Goal: Transaction & Acquisition: Subscribe to service/newsletter

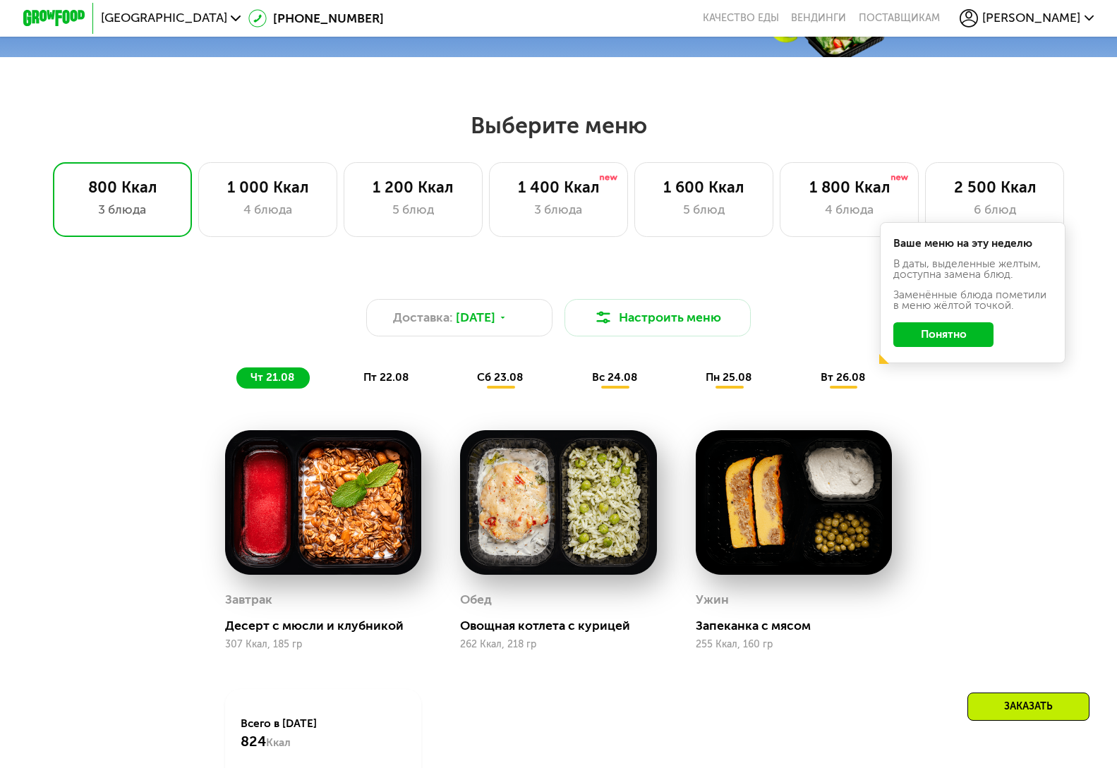
scroll to position [576, 0]
click at [962, 344] on button "Понятно" at bounding box center [943, 334] width 100 height 25
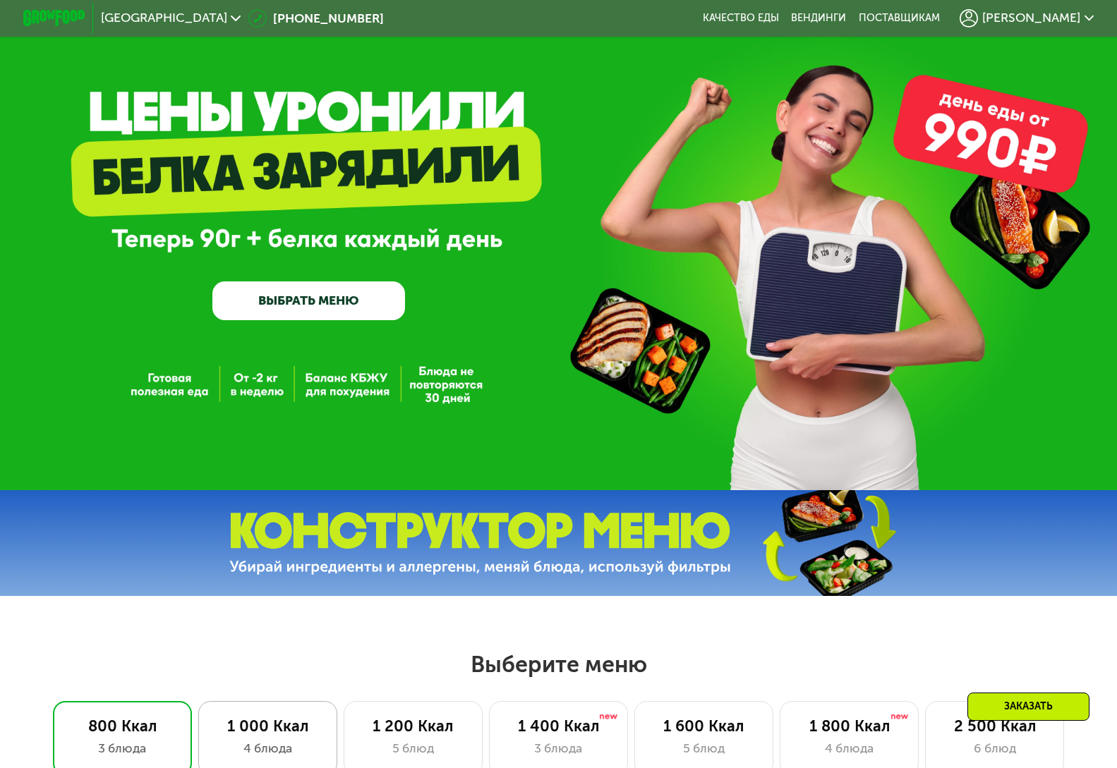
scroll to position [0, 0]
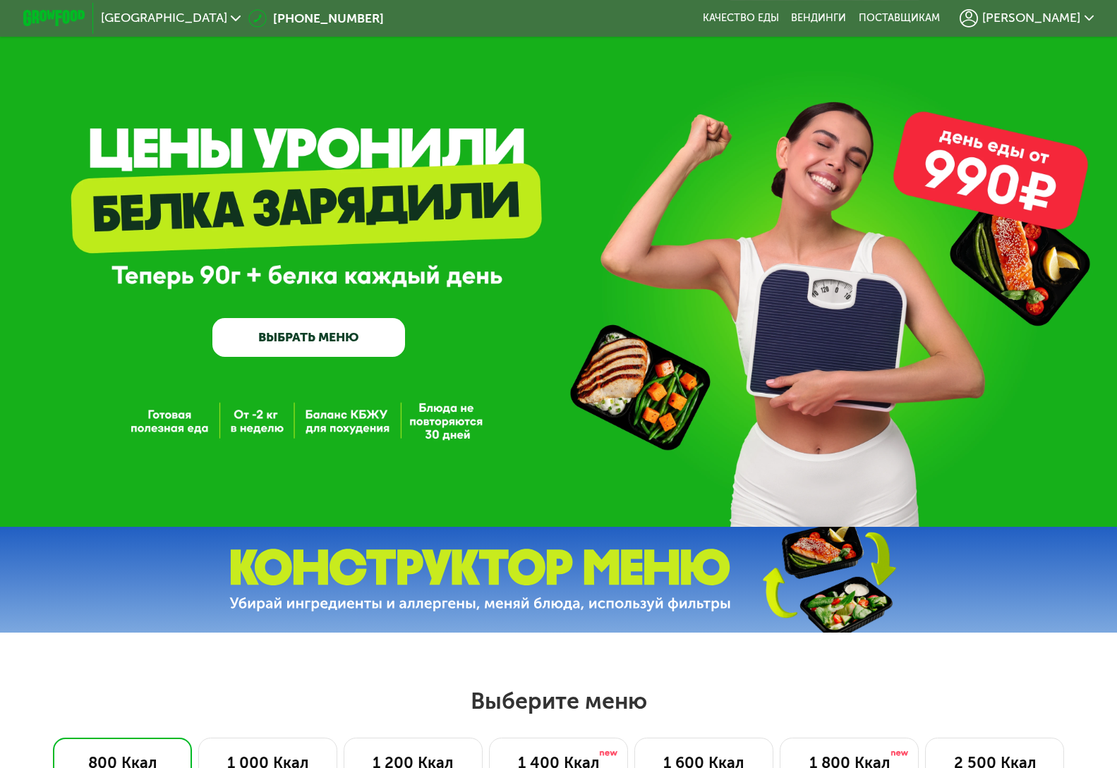
click at [318, 344] on link "ВЫБРАТЬ МЕНЮ" at bounding box center [308, 337] width 193 height 39
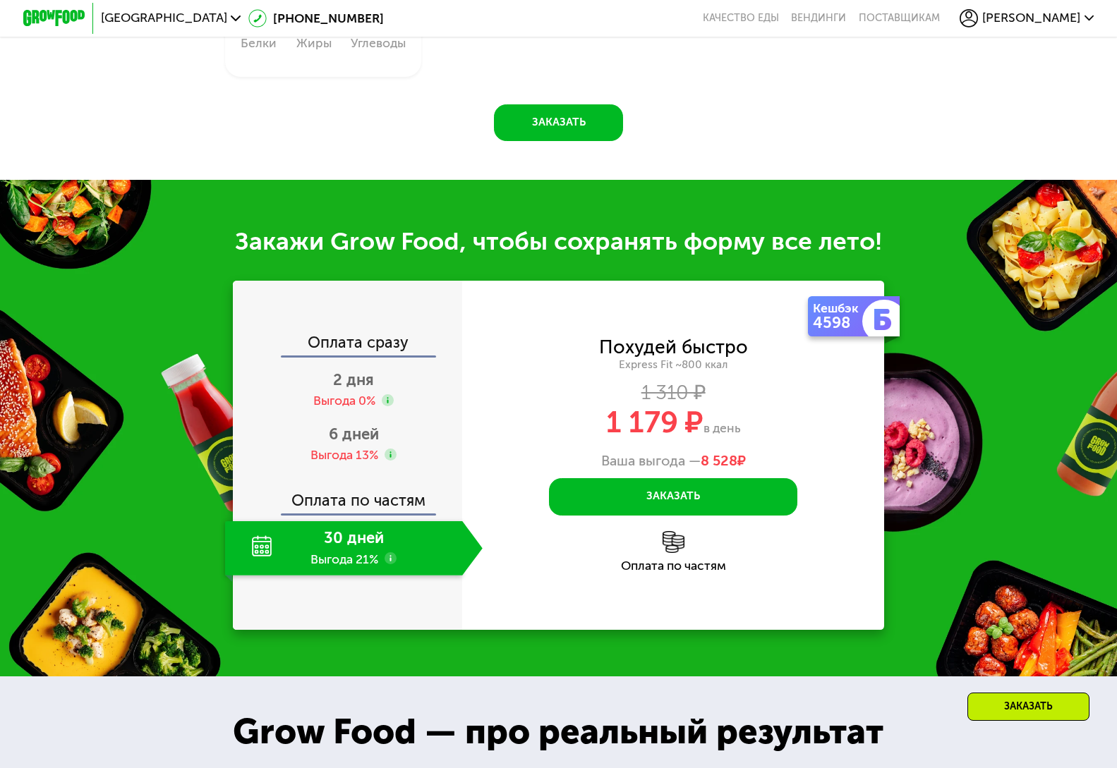
scroll to position [1324, 0]
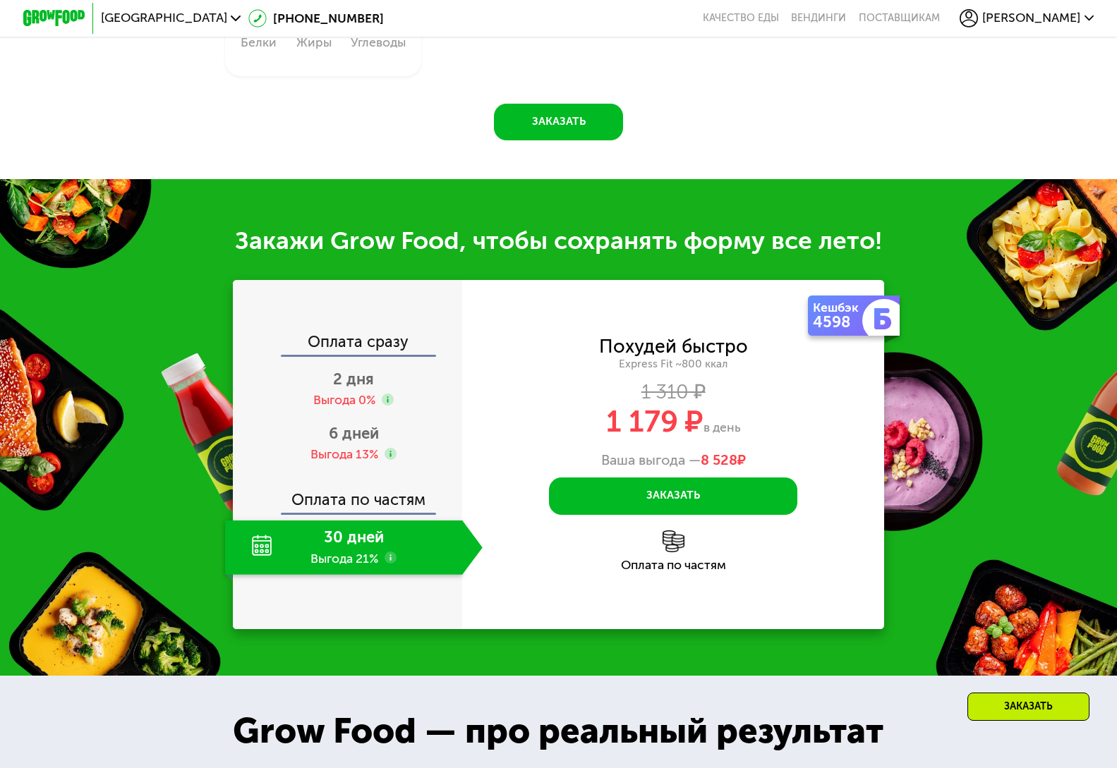
click at [360, 570] on div "30 дней Выгода 21%" at bounding box center [343, 548] width 237 height 54
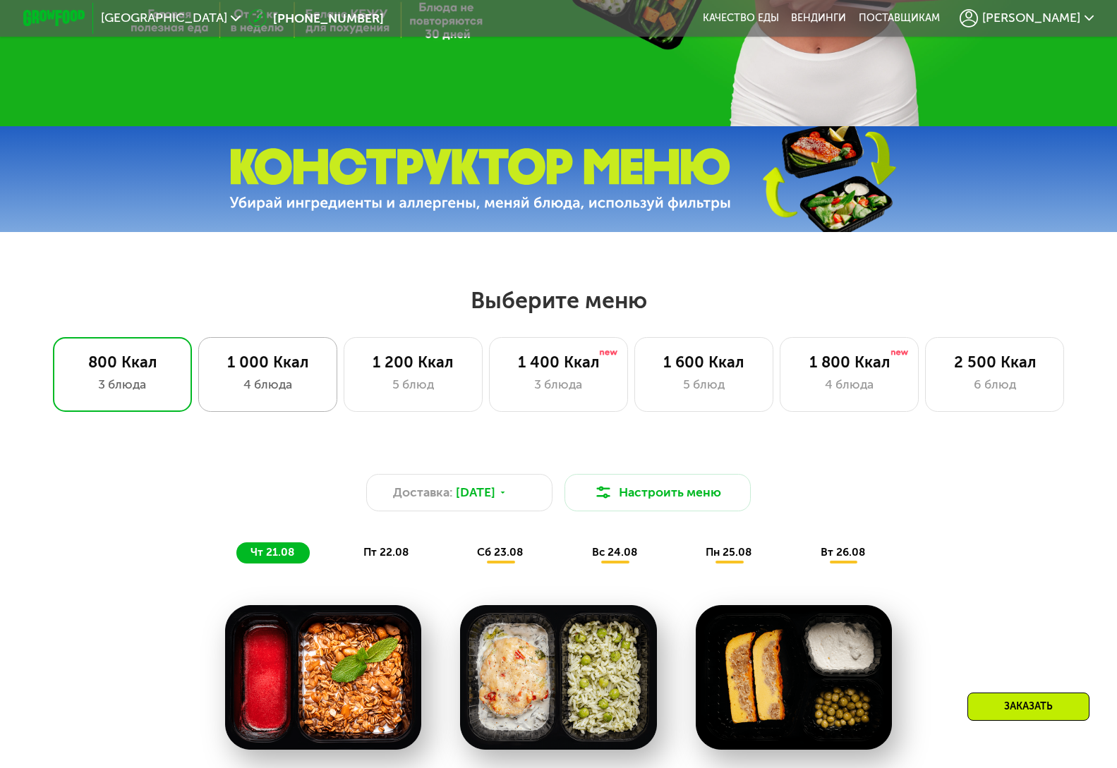
scroll to position [402, 0]
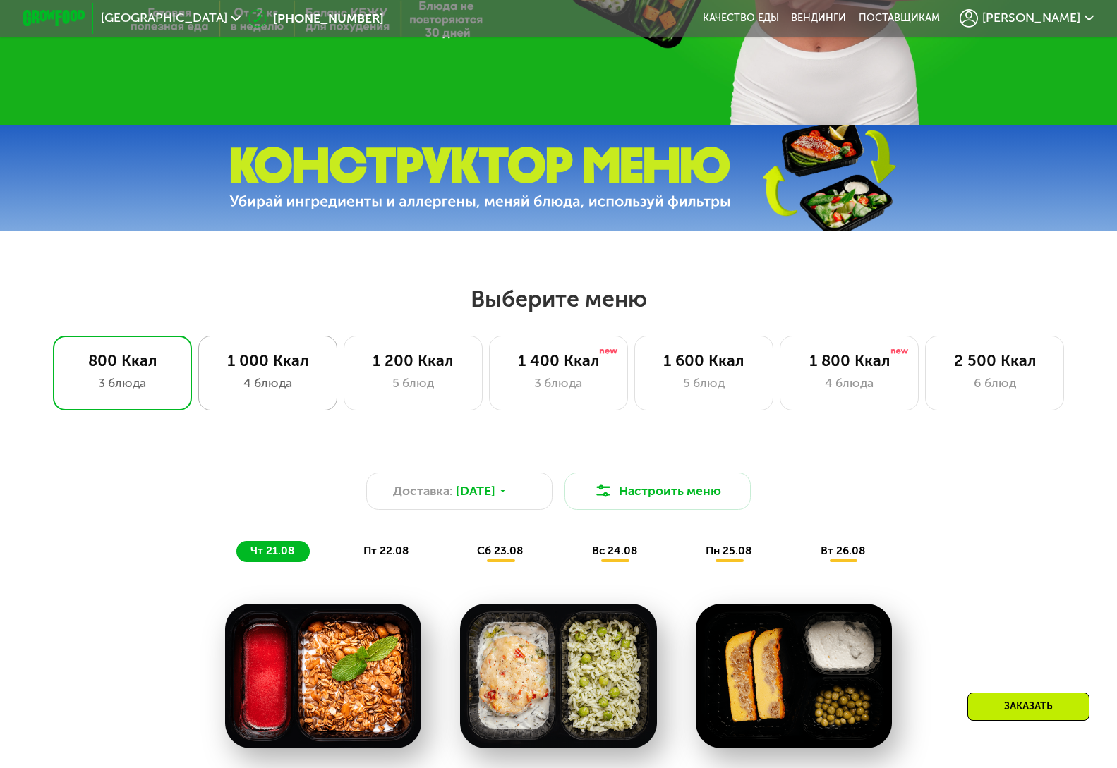
click at [262, 387] on div "4 блюда" at bounding box center [267, 383] width 107 height 18
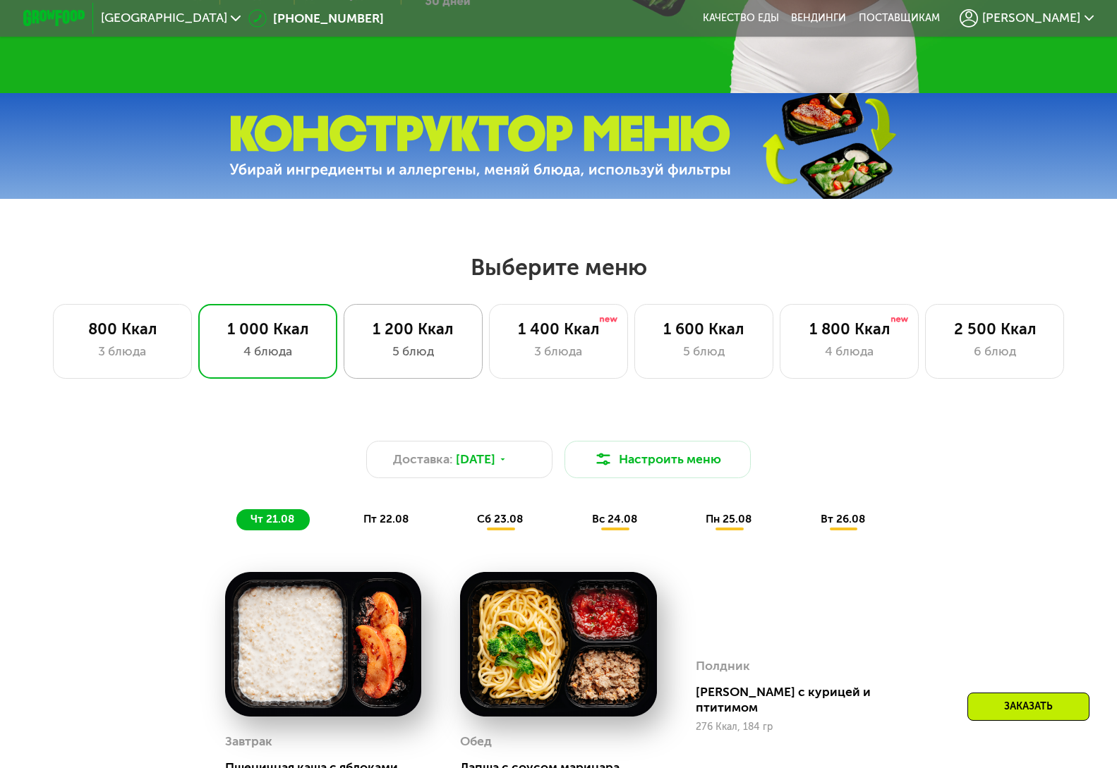
scroll to position [432, 0]
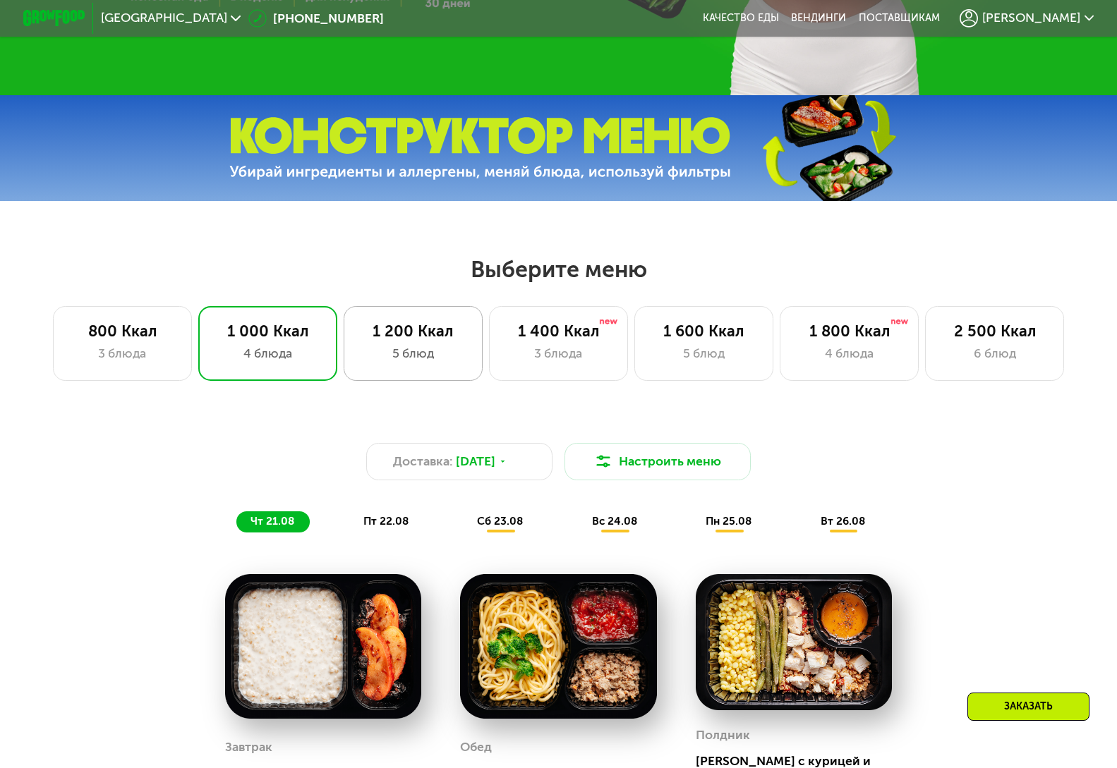
click at [404, 360] on div "5 блюд" at bounding box center [413, 353] width 107 height 18
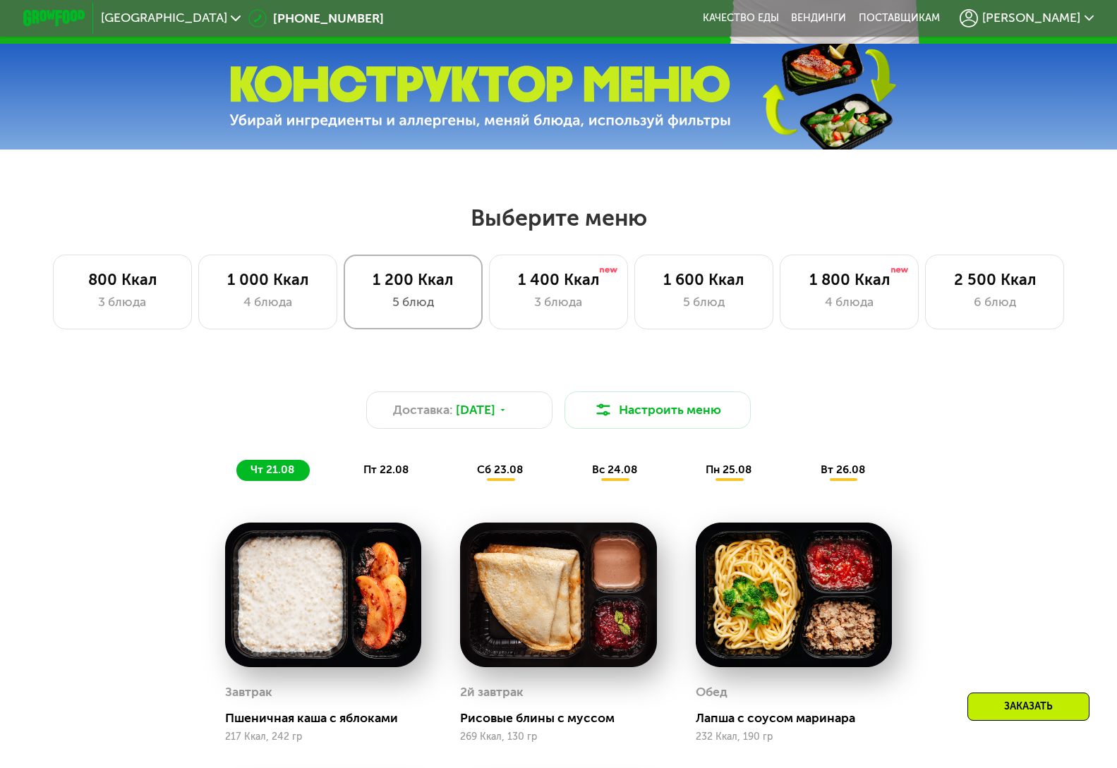
scroll to position [483, 0]
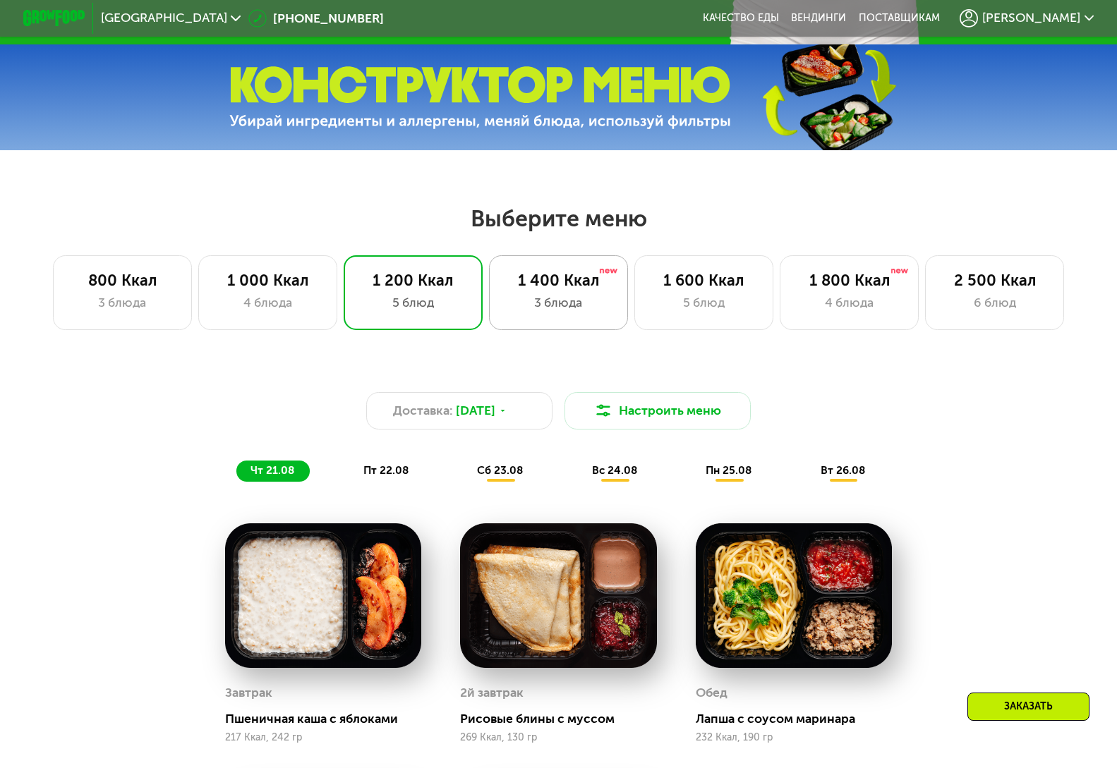
click at [600, 310] on div "3 блюда" at bounding box center [558, 302] width 107 height 18
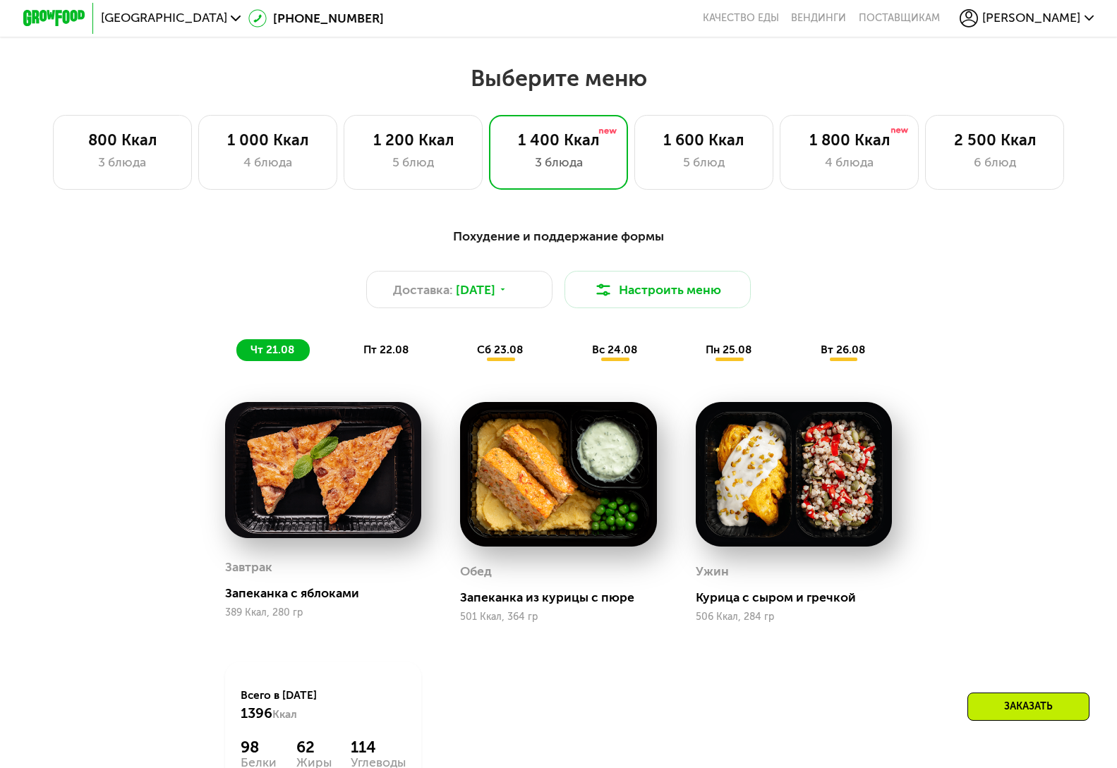
scroll to position [598, 0]
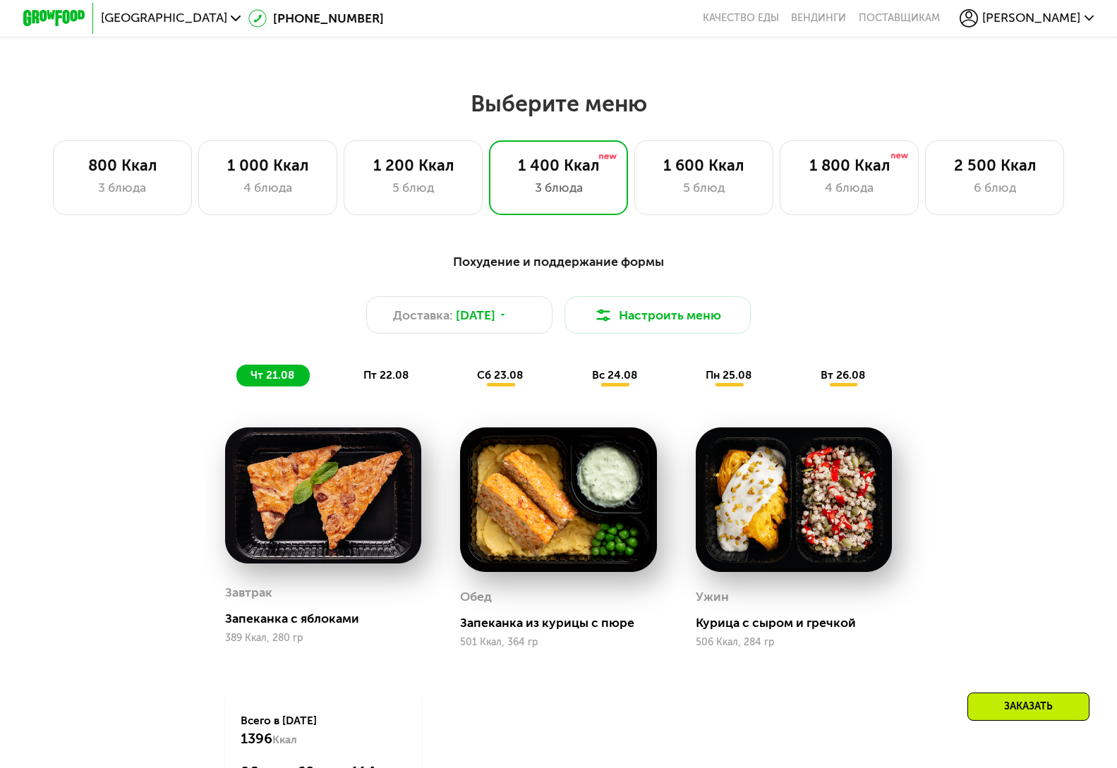
click at [392, 379] on span "пт 22.08" at bounding box center [385, 375] width 45 height 13
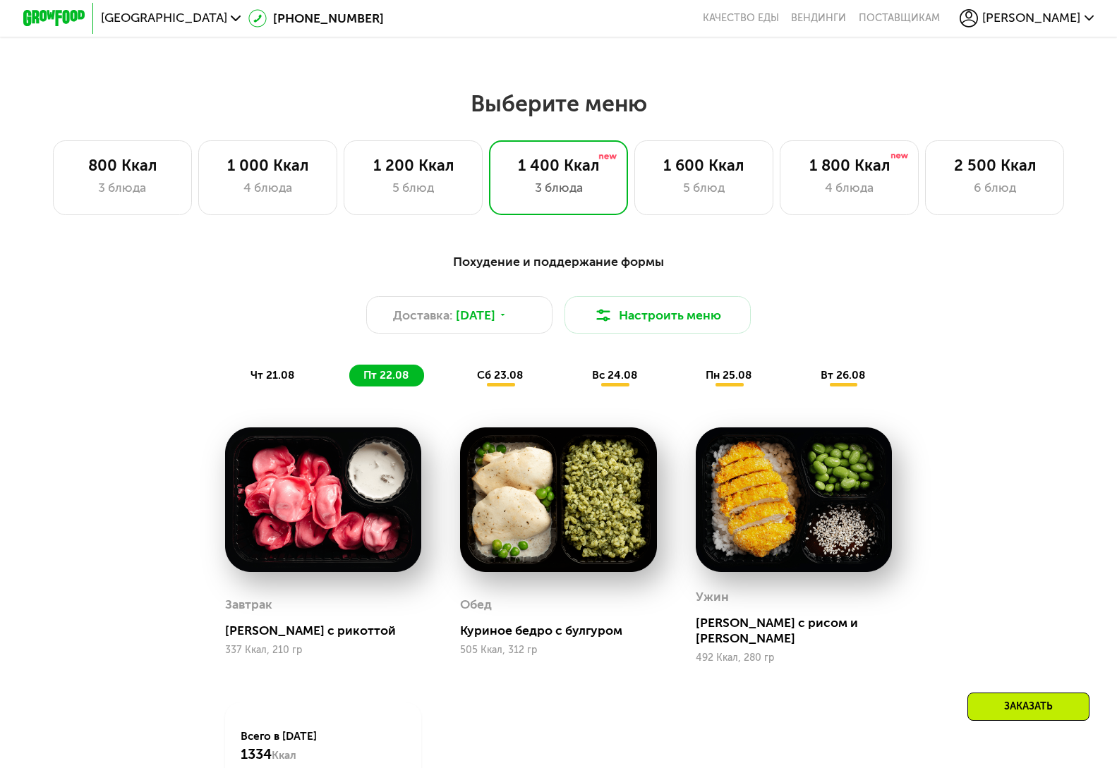
click at [490, 382] on span "сб 23.08" at bounding box center [500, 375] width 46 height 13
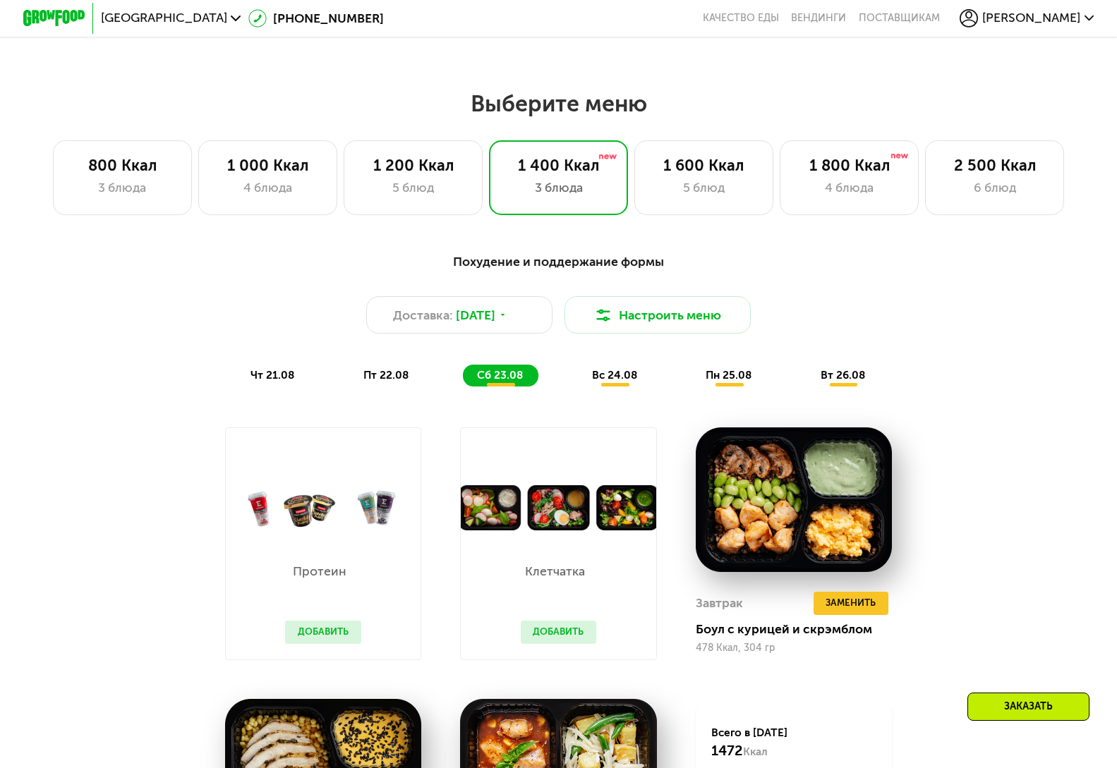
click at [619, 382] on span "вс 24.08" at bounding box center [614, 375] width 45 height 13
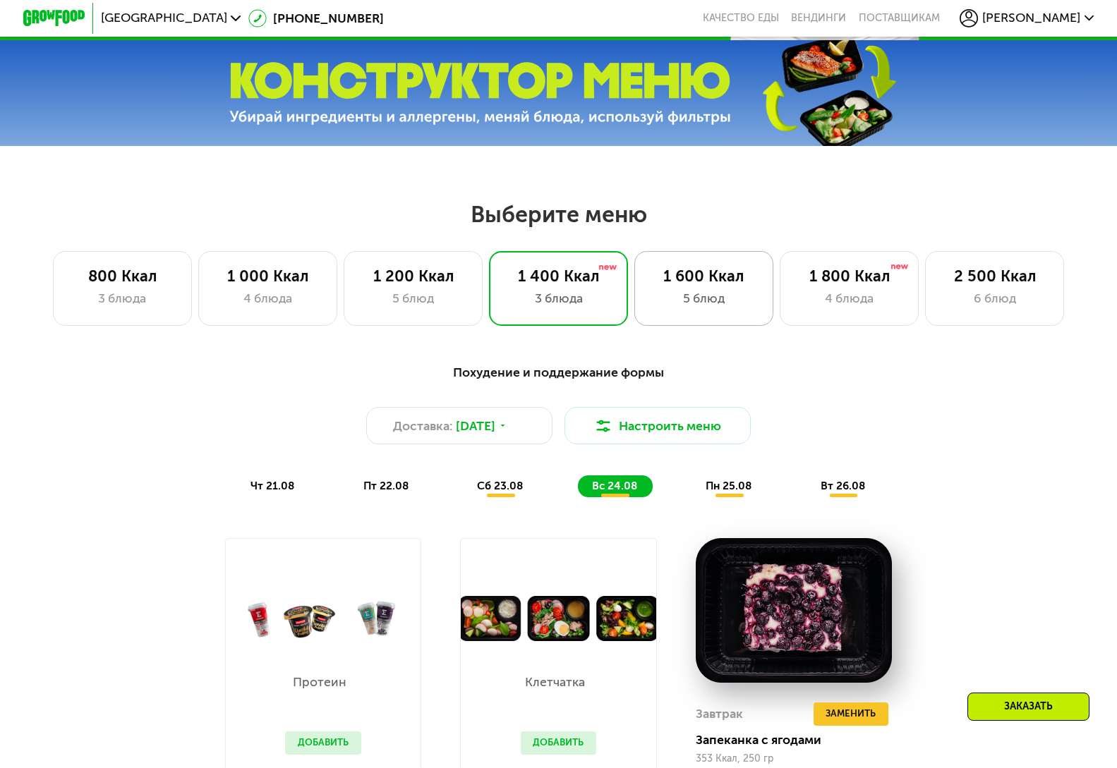
scroll to position [483, 0]
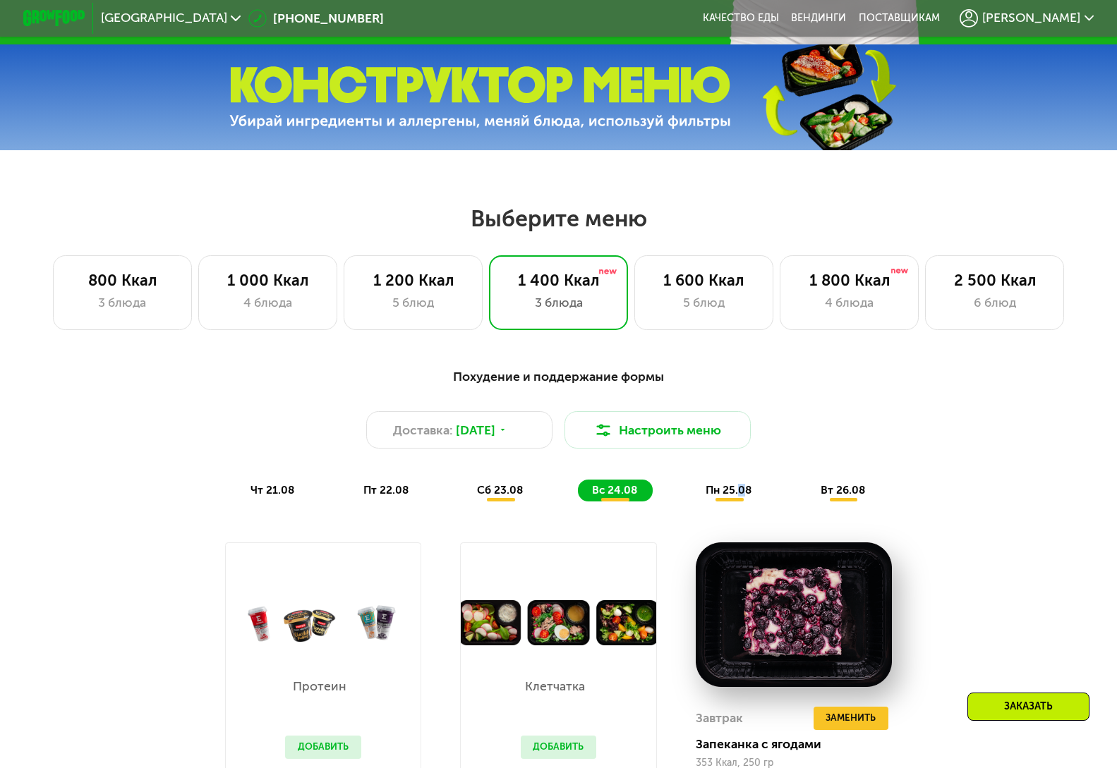
click at [744, 493] on span "пн 25.08" at bounding box center [728, 490] width 46 height 13
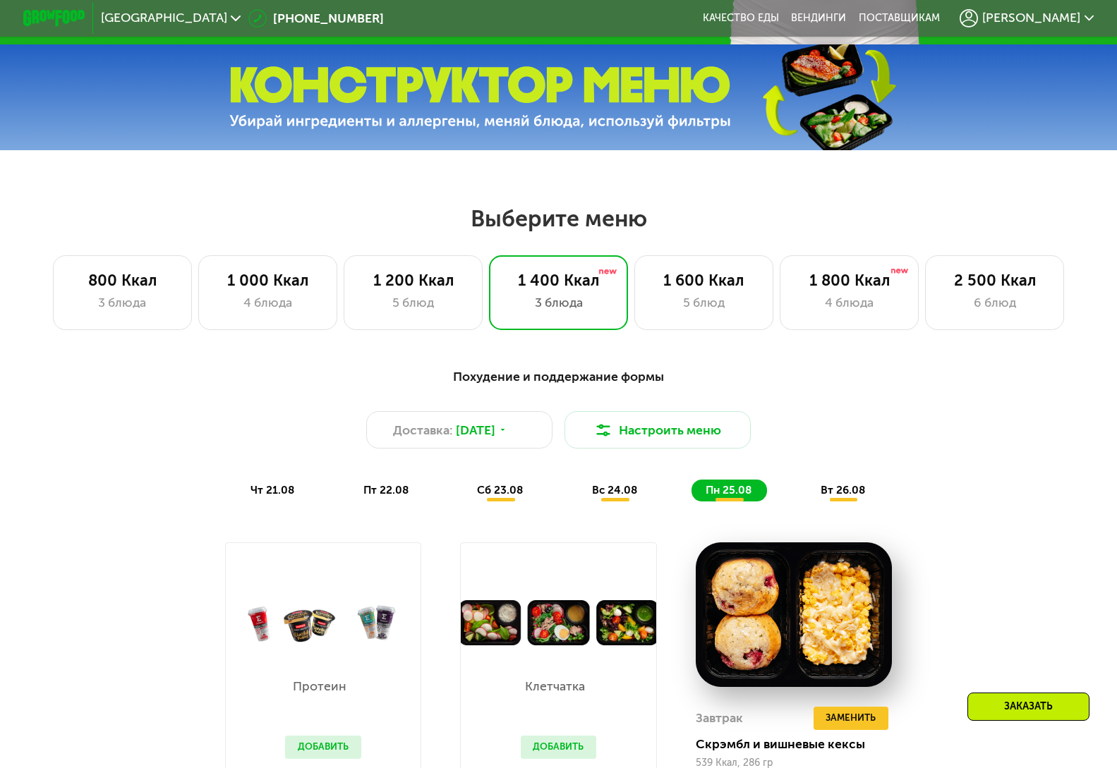
click at [852, 497] on span "вт 26.08" at bounding box center [842, 490] width 44 height 13
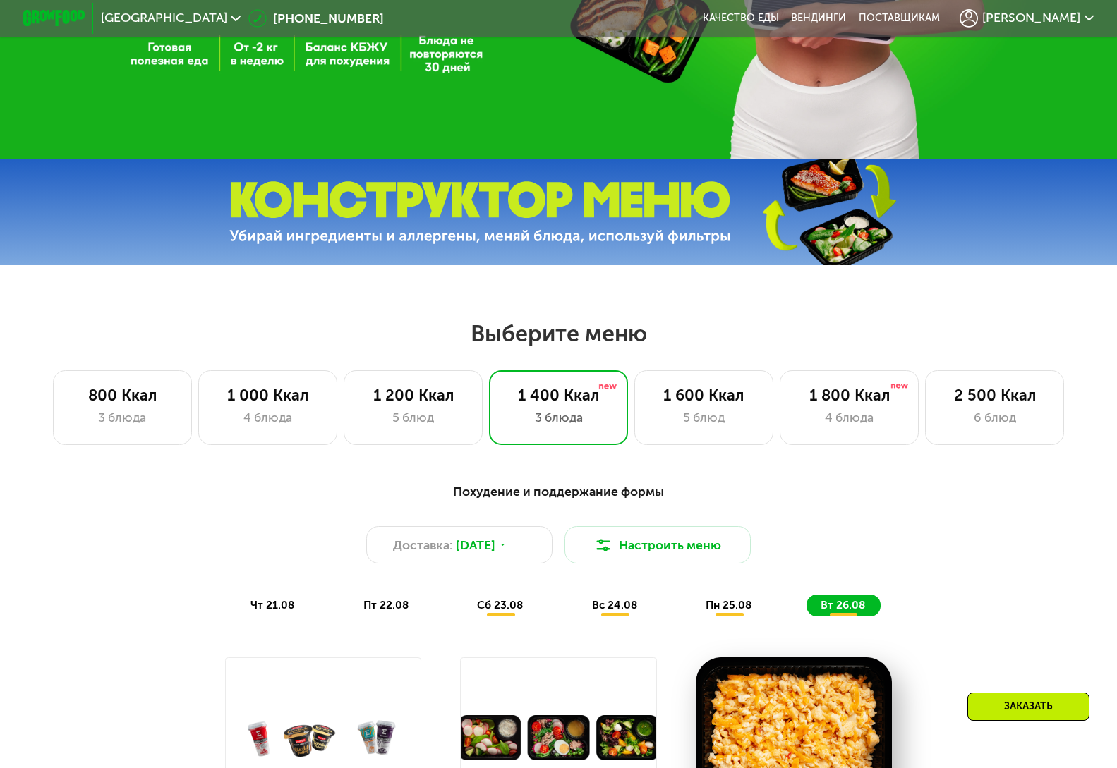
scroll to position [367, 0]
click at [715, 417] on div "5 блюд" at bounding box center [703, 418] width 107 height 18
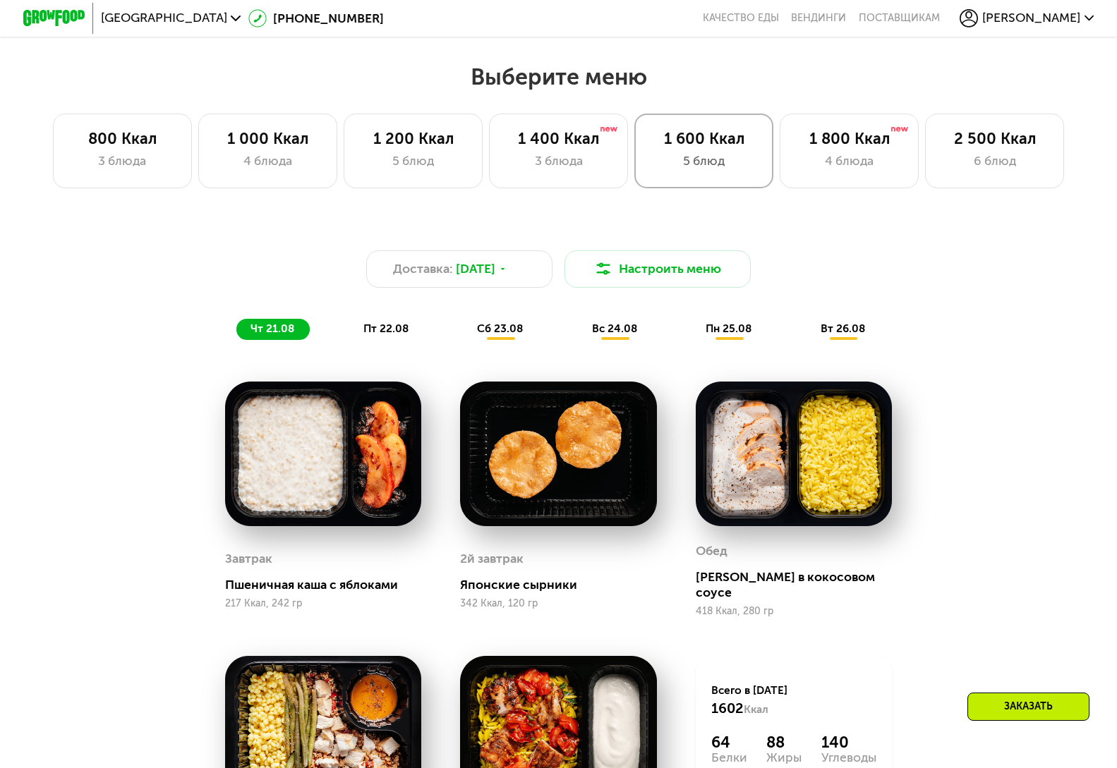
scroll to position [620, 0]
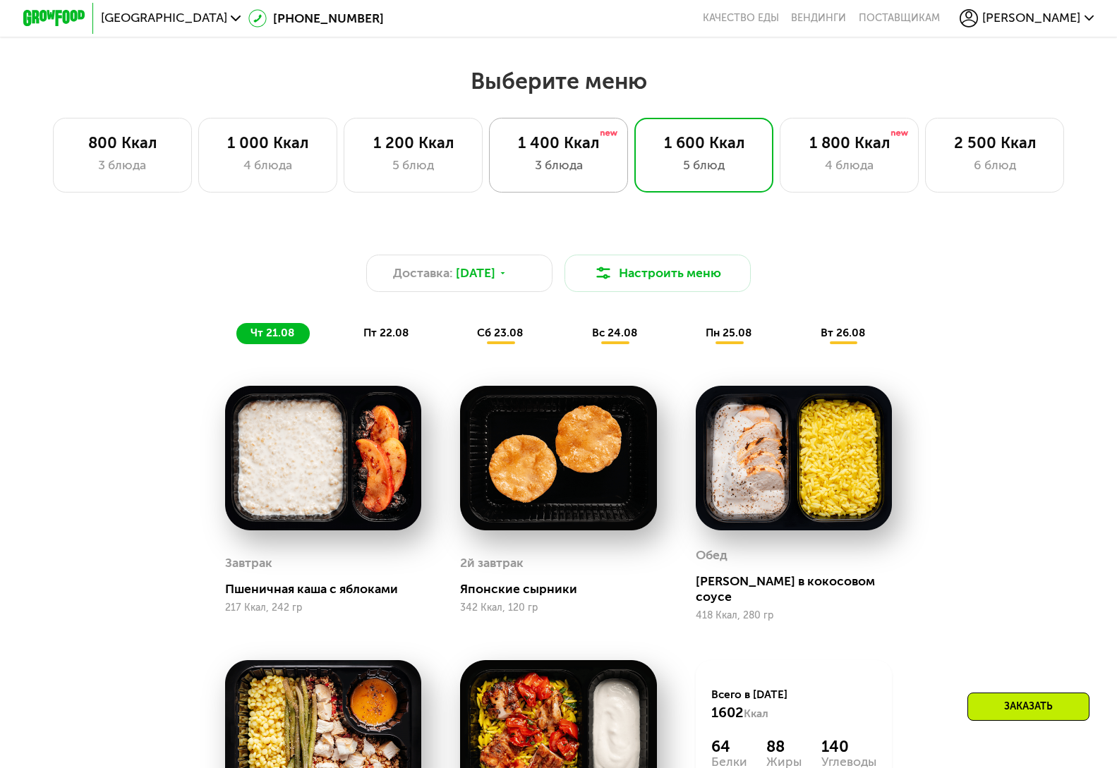
click at [569, 152] on div "1 400 Ккал" at bounding box center [558, 143] width 107 height 18
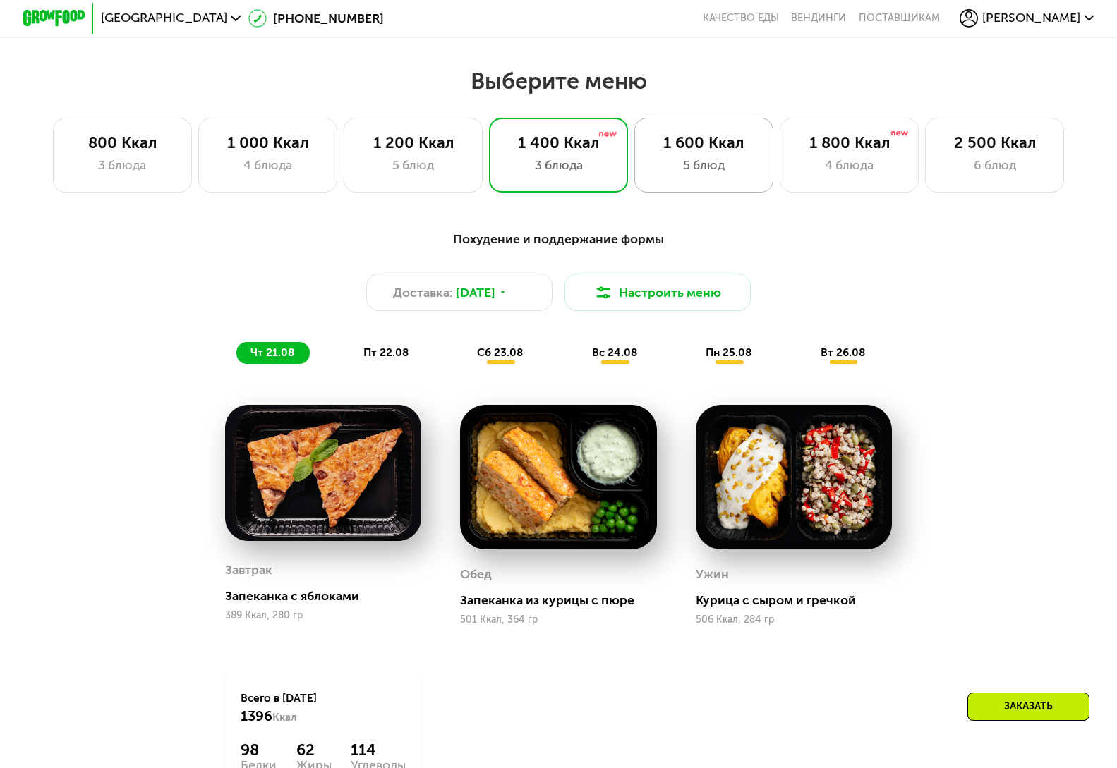
click at [693, 152] on div "1 600 Ккал" at bounding box center [703, 143] width 107 height 18
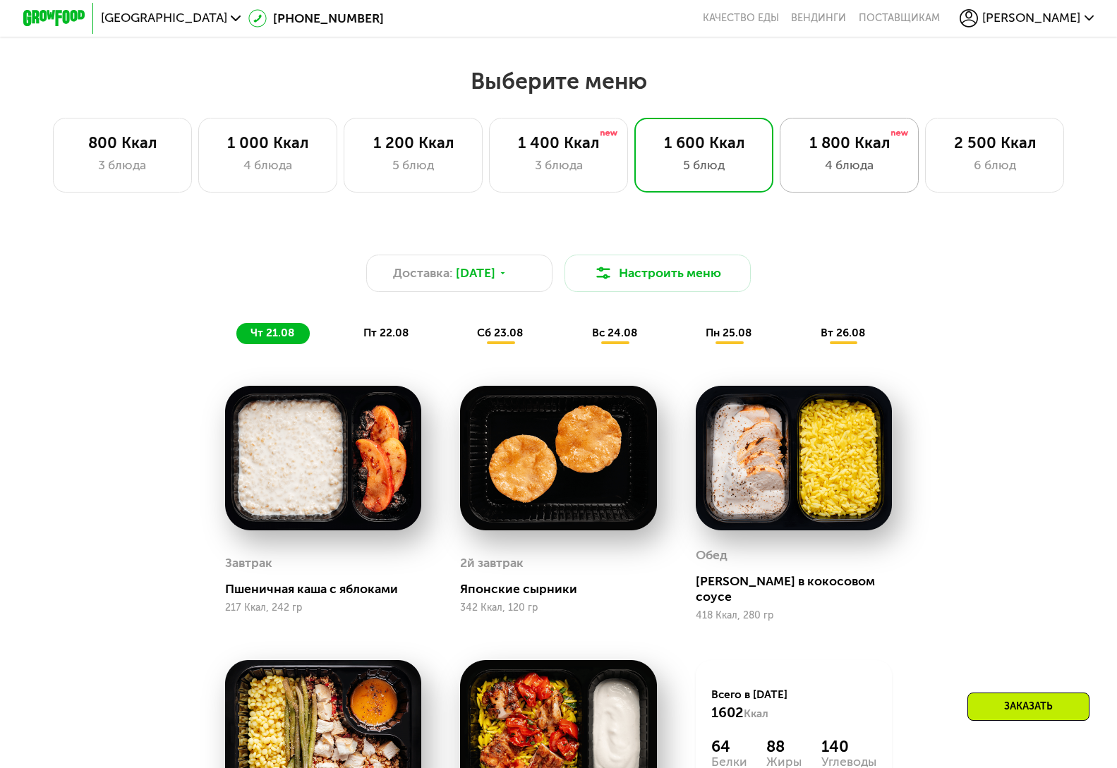
click at [836, 152] on div "1 800 Ккал" at bounding box center [849, 143] width 107 height 18
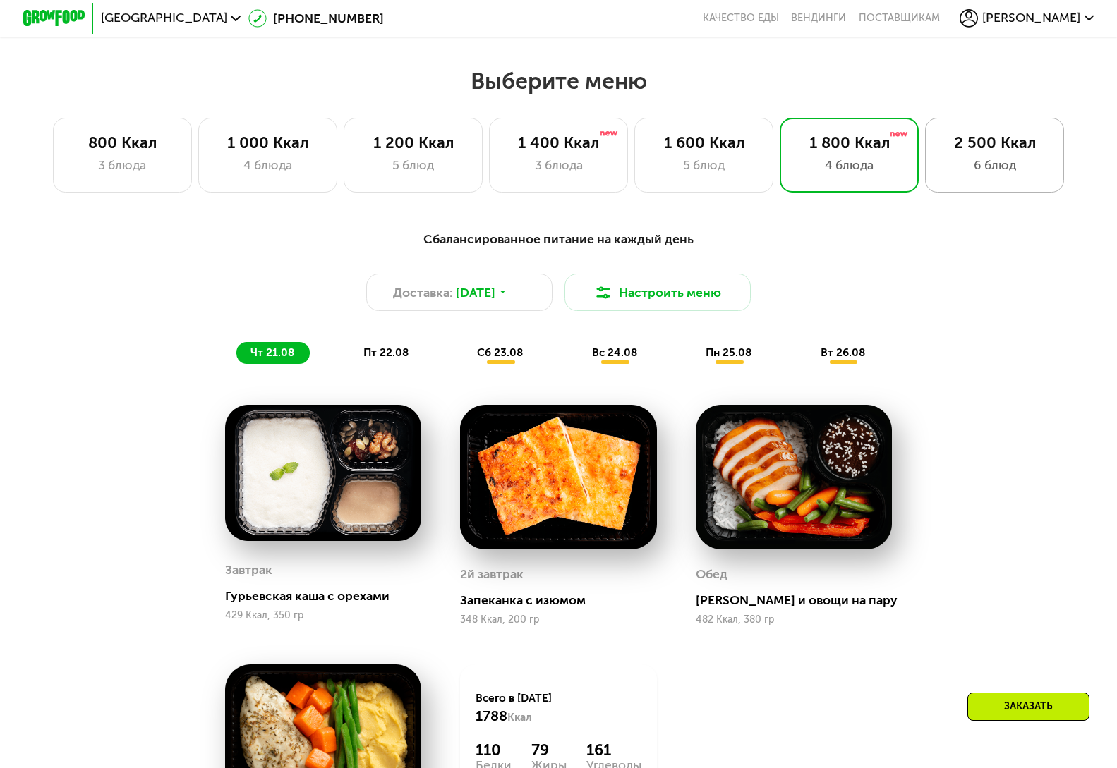
click at [974, 161] on div "2 500 Ккал 6 блюд" at bounding box center [994, 155] width 139 height 75
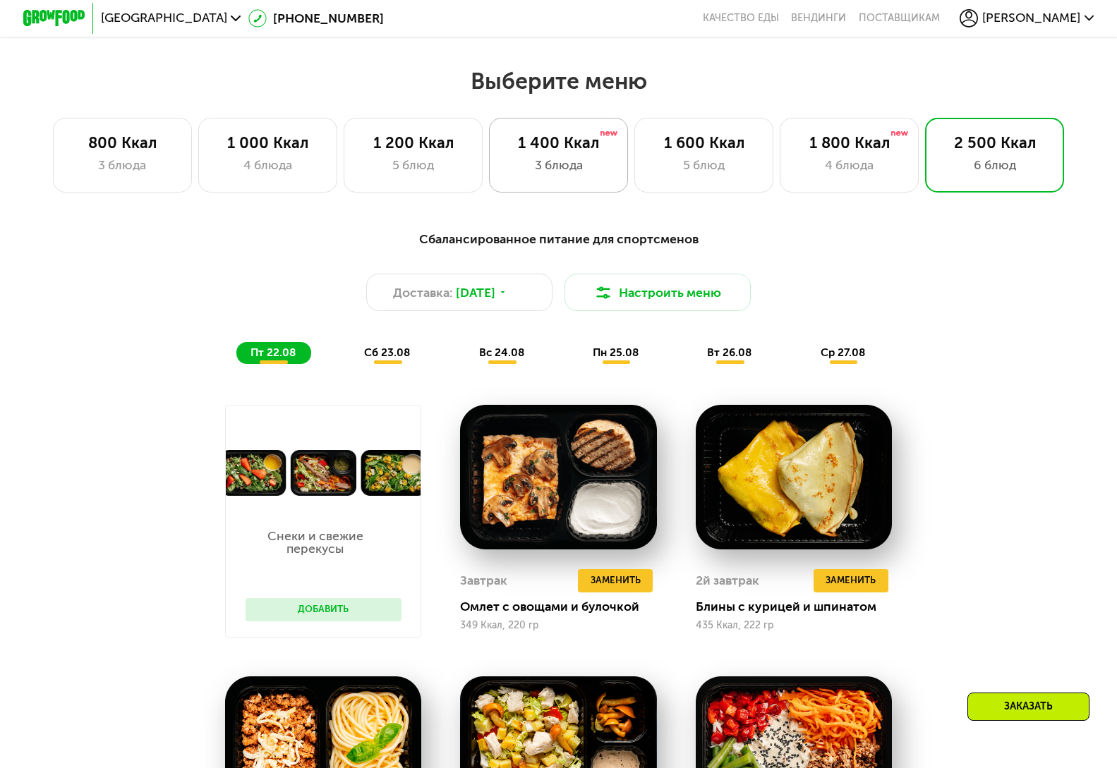
click at [554, 150] on div "1 400 Ккал" at bounding box center [558, 143] width 107 height 18
